Goal: Task Accomplishment & Management: Complete application form

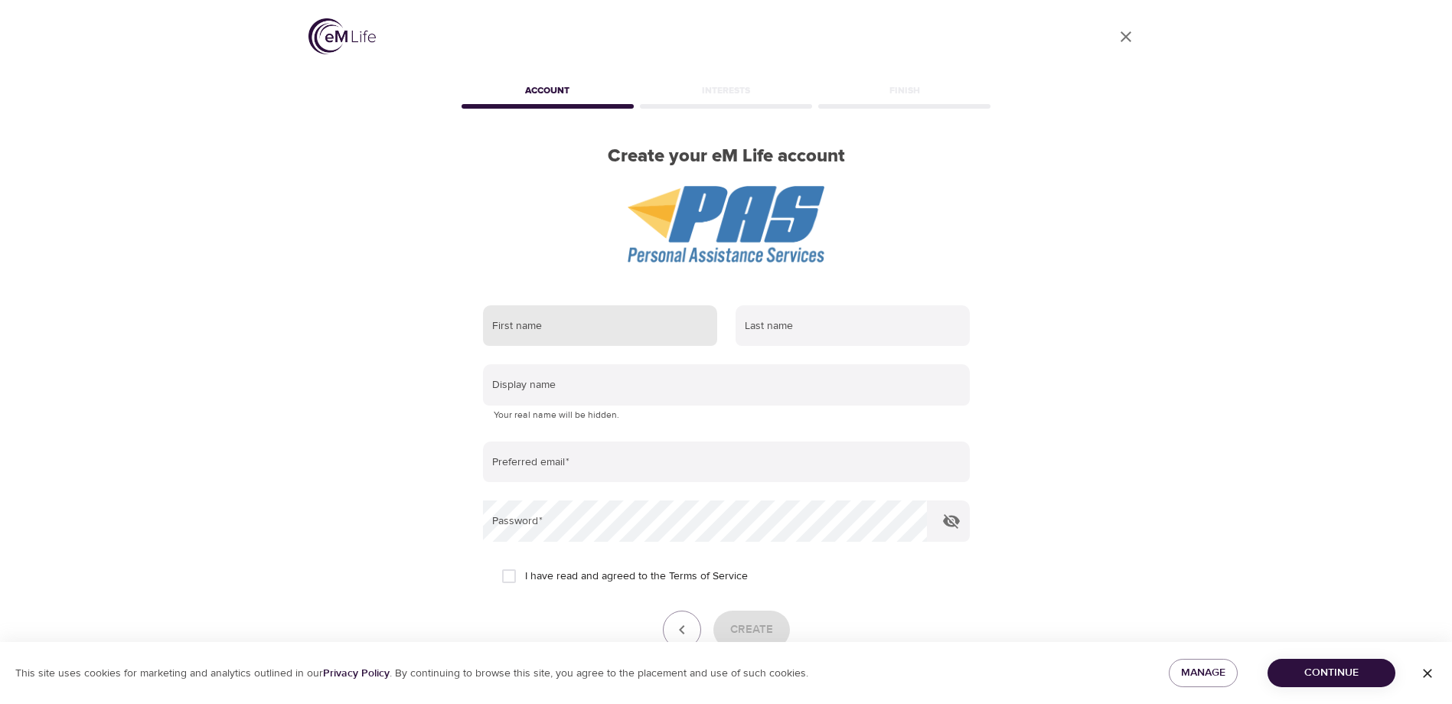
click at [571, 324] on input "text" at bounding box center [600, 325] width 234 height 41
type input "[PERSON_NAME]"
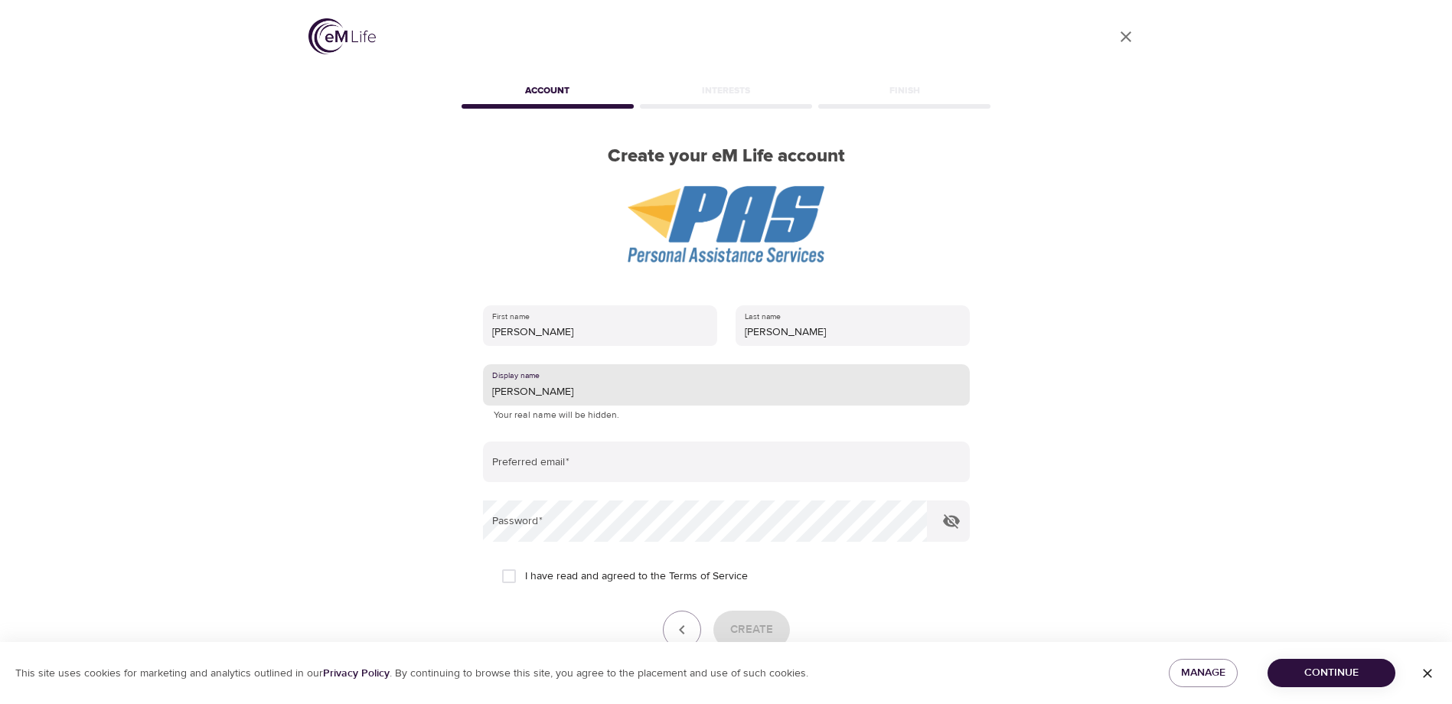
type input "[PERSON_NAME]"
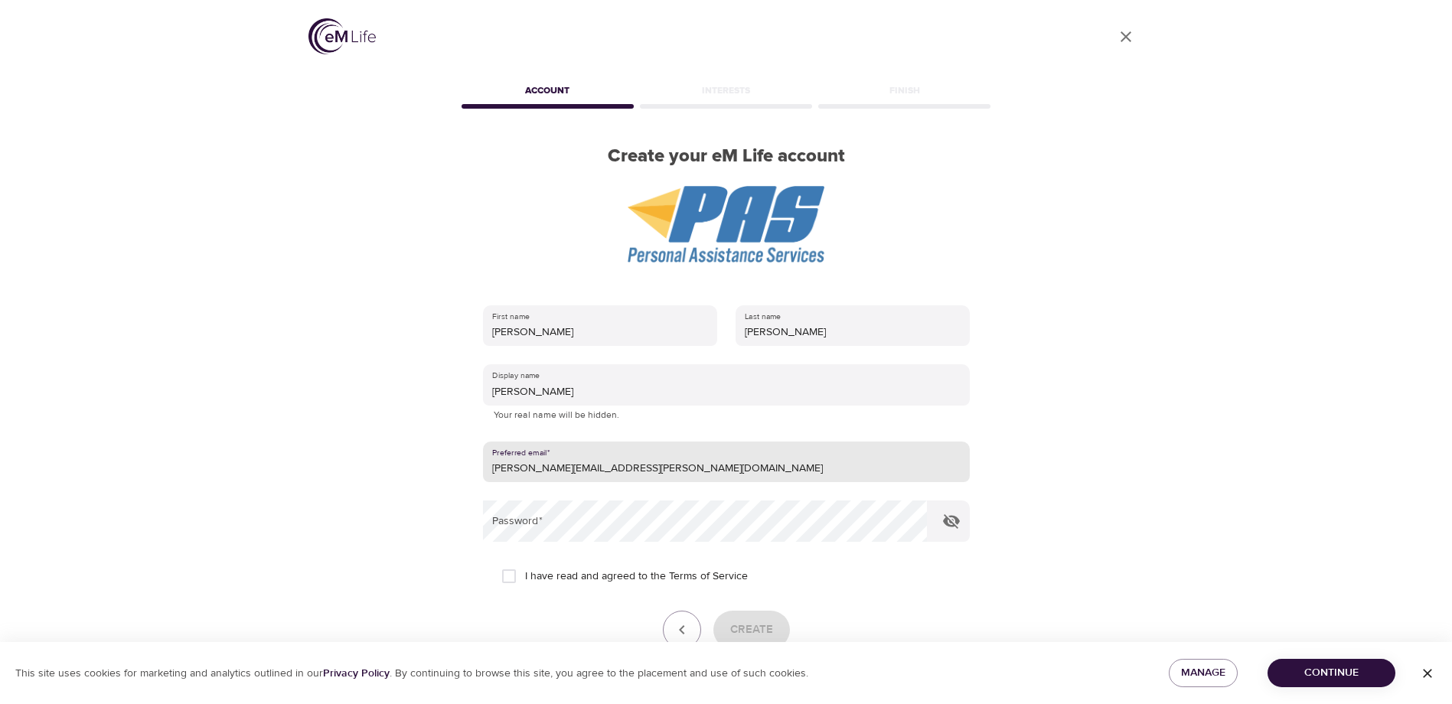
type input "[PERSON_NAME][EMAIL_ADDRESS][PERSON_NAME][DOMAIN_NAME]"
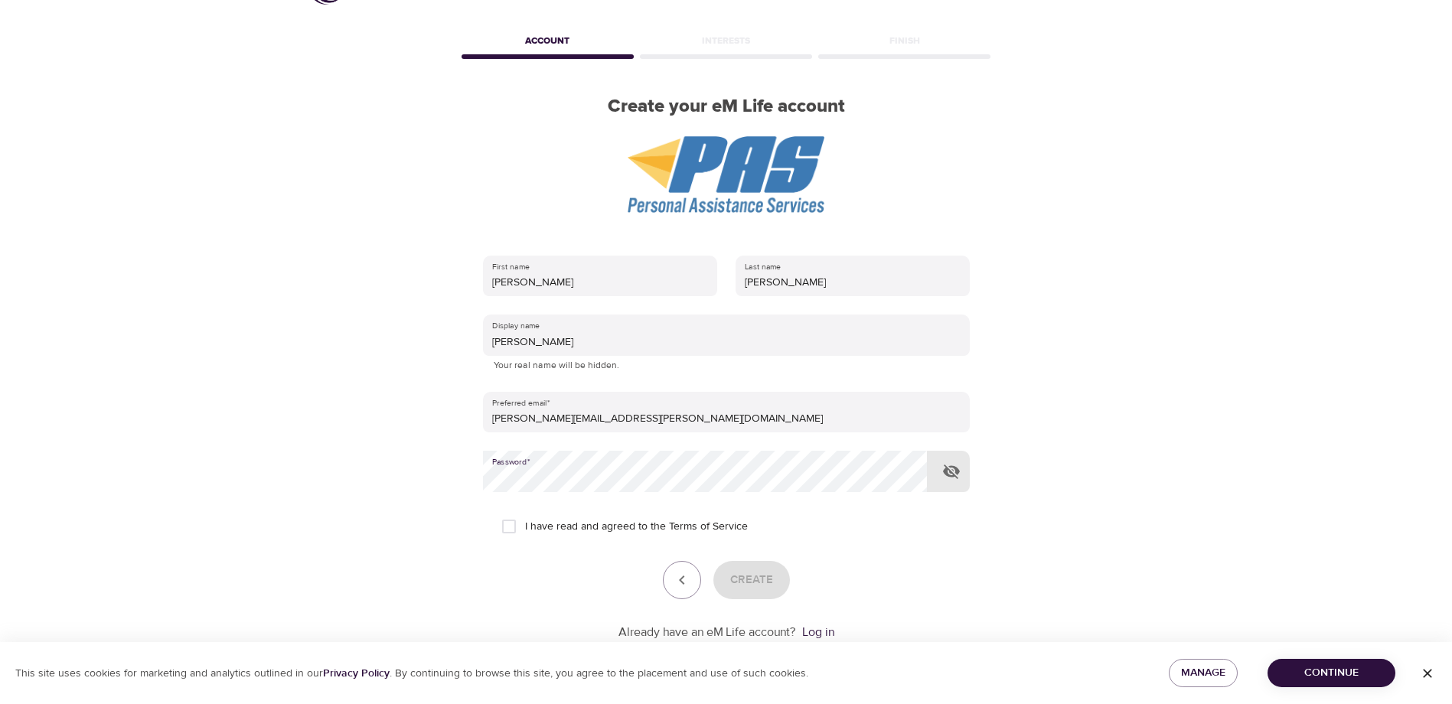
scroll to position [90, 0]
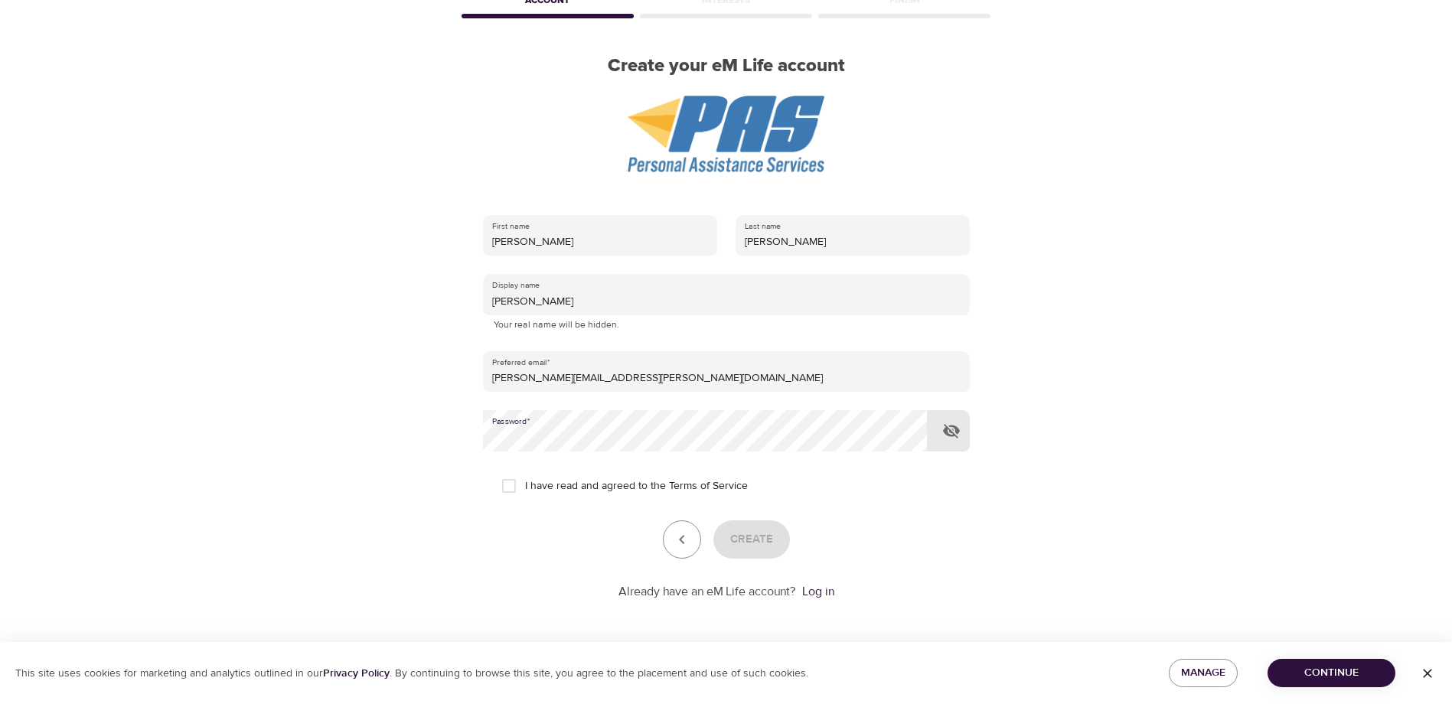
click at [516, 480] on input "I have read and agreed to the Terms of Service" at bounding box center [509, 486] width 32 height 32
checkbox input "true"
click at [755, 535] on span "Create" at bounding box center [751, 540] width 43 height 20
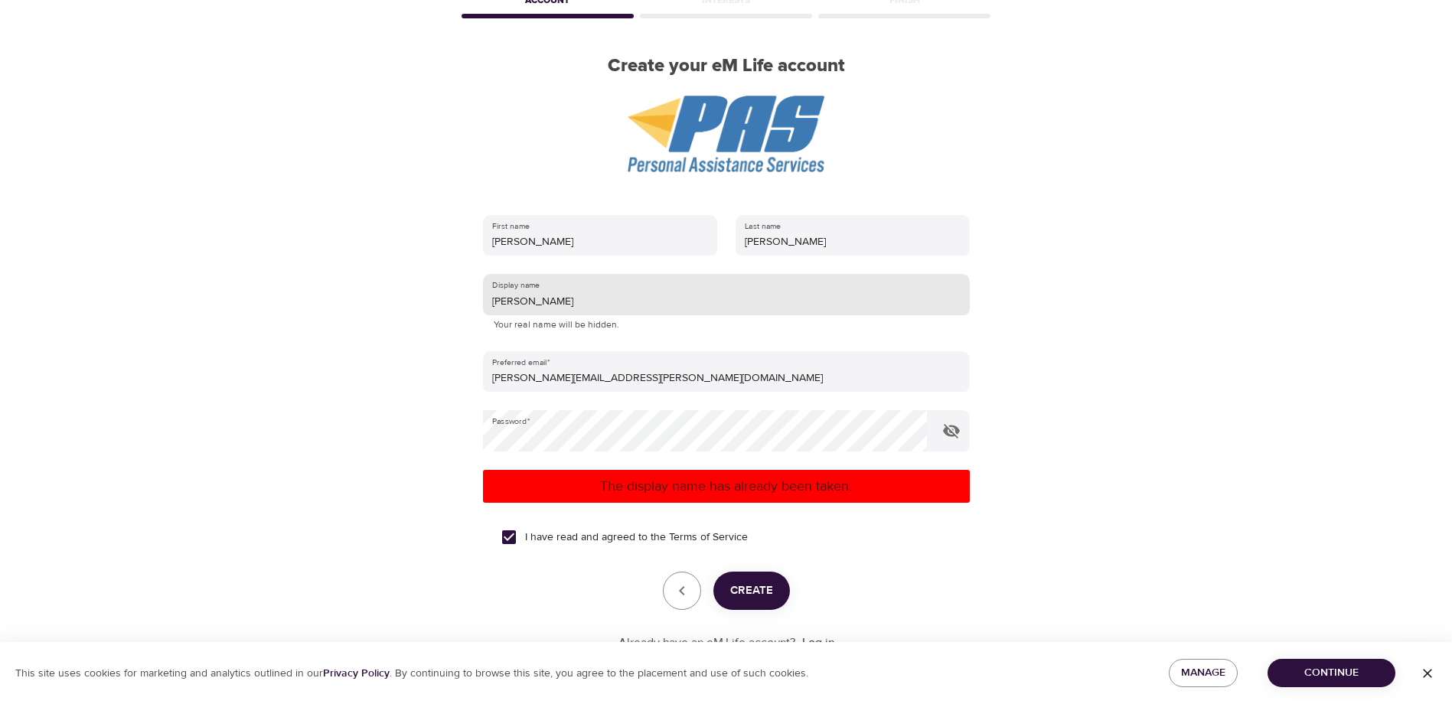
click at [515, 305] on input "[PERSON_NAME]" at bounding box center [726, 294] width 487 height 41
click at [761, 595] on span "Create" at bounding box center [751, 591] width 43 height 20
click at [509, 300] on input "ErinH" at bounding box center [726, 294] width 487 height 41
type input "ErinMH"
click at [741, 585] on span "Create" at bounding box center [751, 591] width 43 height 20
